Goal: Information Seeking & Learning: Find specific fact

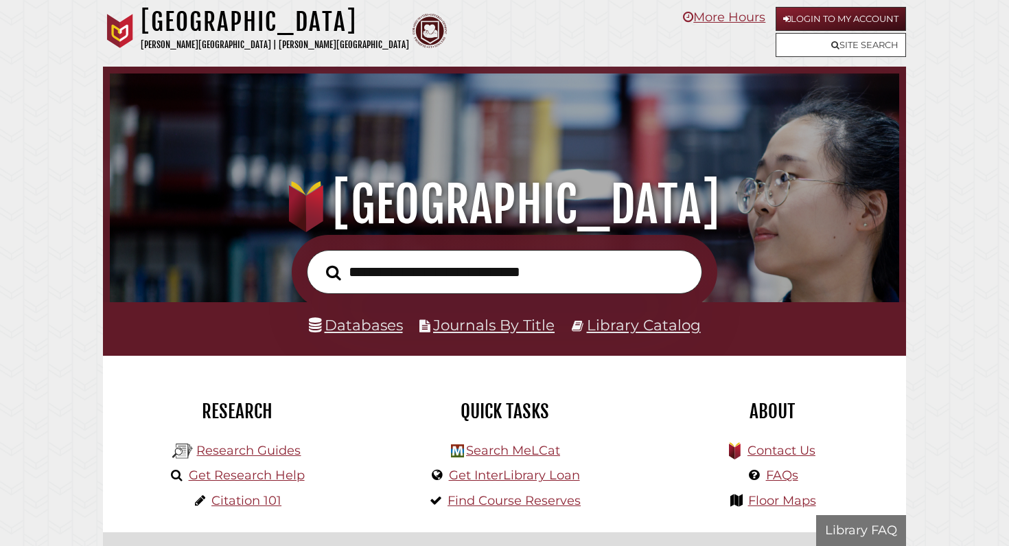
scroll to position [261, 783]
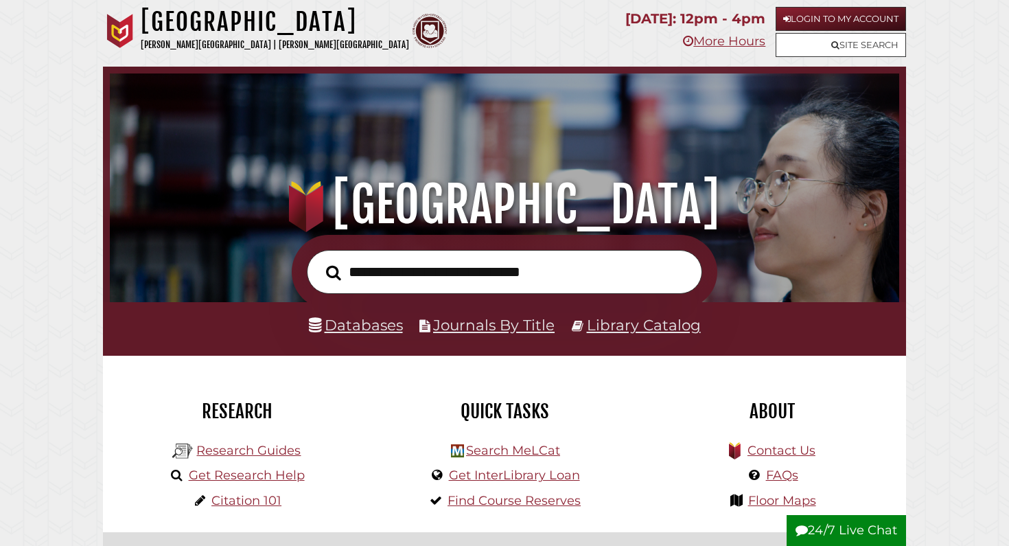
click at [450, 273] on input "text" at bounding box center [505, 272] width 396 height 45
type input "**********"
click at [319, 261] on button "Search" at bounding box center [333, 272] width 29 height 23
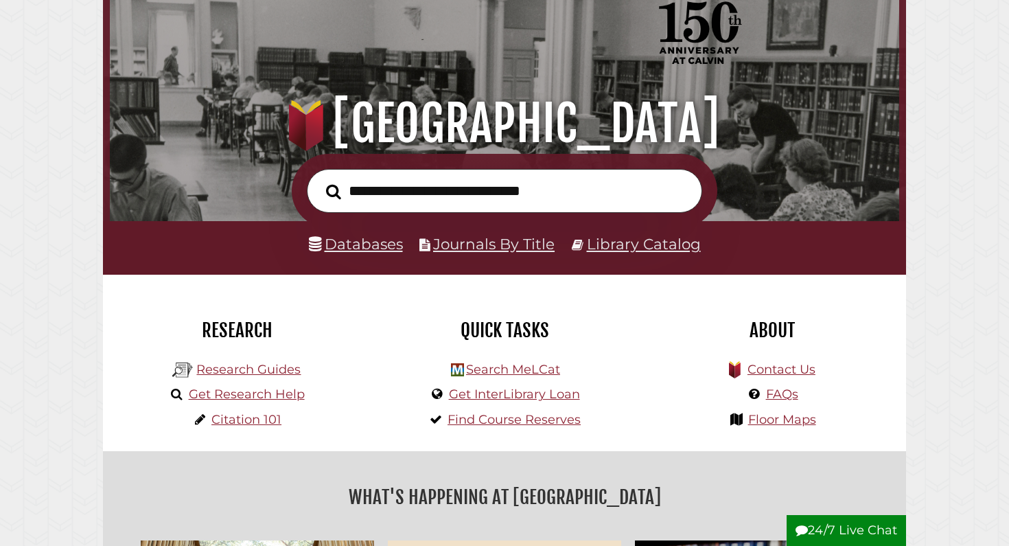
scroll to position [84, 0]
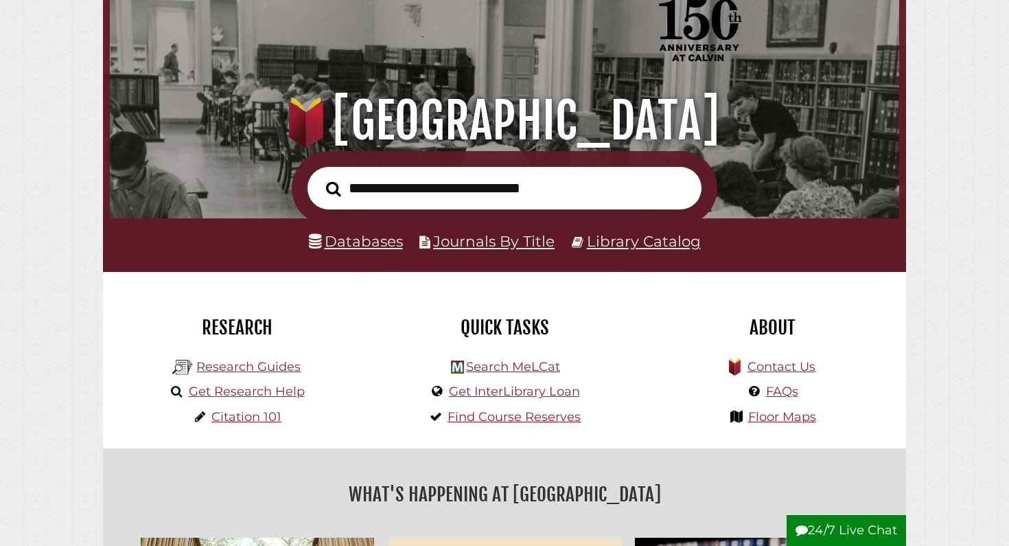
click at [583, 193] on input "text" at bounding box center [505, 188] width 396 height 45
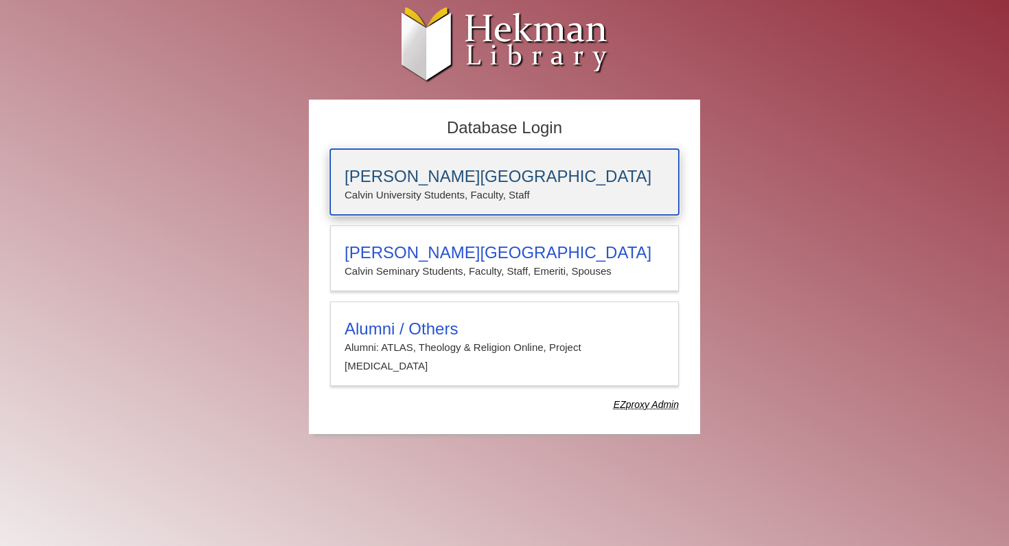
click at [538, 187] on p "Calvin University Students, Faculty, Staff" at bounding box center [505, 195] width 320 height 18
